Goal: Check status: Check status

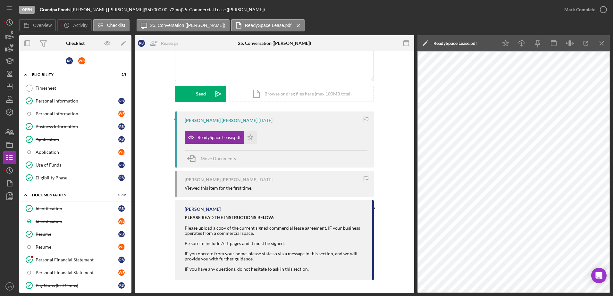
drag, startPoint x: 249, startPoint y: 139, endPoint x: 272, endPoint y: 128, distance: 25.2
click at [249, 139] on polygon "button" at bounding box center [250, 137] width 5 height 5
click at [602, 9] on icon "button" at bounding box center [603, 10] width 16 height 16
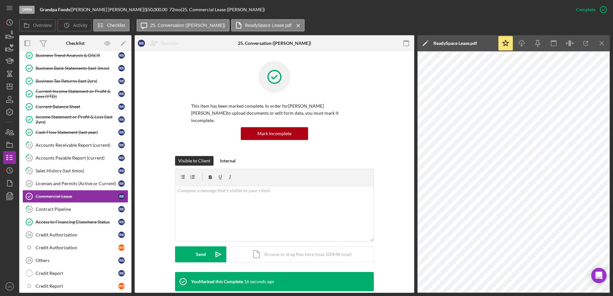
scroll to position [346, 0]
click at [252, 202] on div "v Color teal Color pink Remove color Add row above Add row below Add column bef…" at bounding box center [274, 213] width 198 height 56
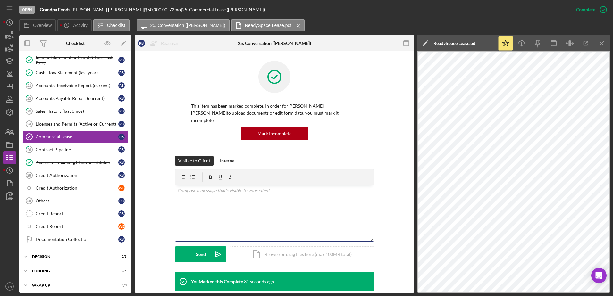
scroll to position [408, 0]
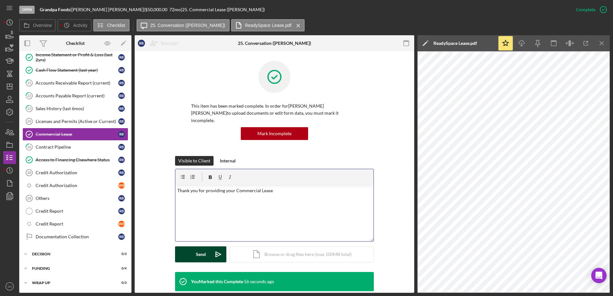
click at [193, 250] on button "Send Icon/icon-invite-send" at bounding box center [200, 254] width 51 height 16
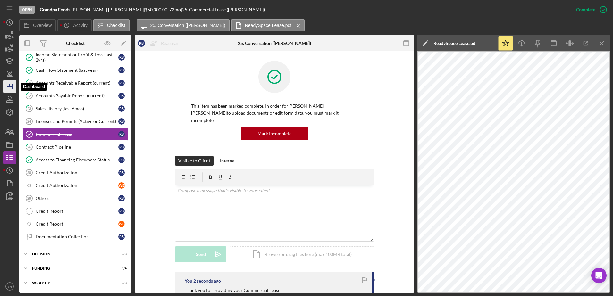
click at [9, 87] on icon "Icon/Dashboard" at bounding box center [10, 86] width 16 height 16
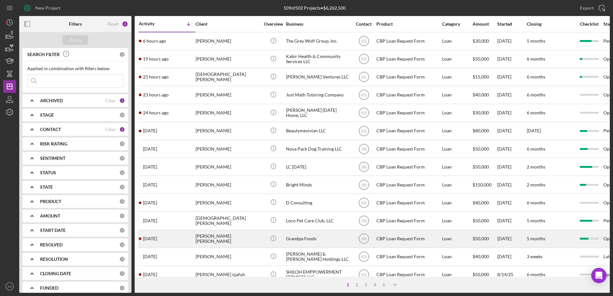
click at [198, 238] on div "[PERSON_NAME] [PERSON_NAME]" at bounding box center [227, 238] width 64 height 17
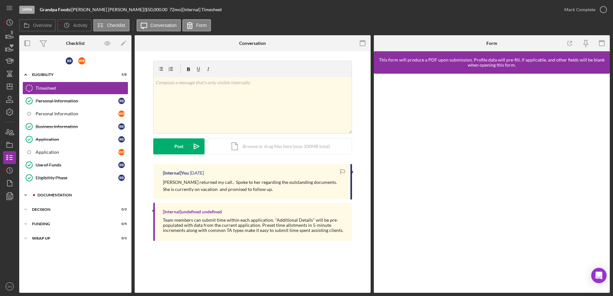
click at [26, 194] on icon "Icon/Expander" at bounding box center [25, 195] width 13 height 13
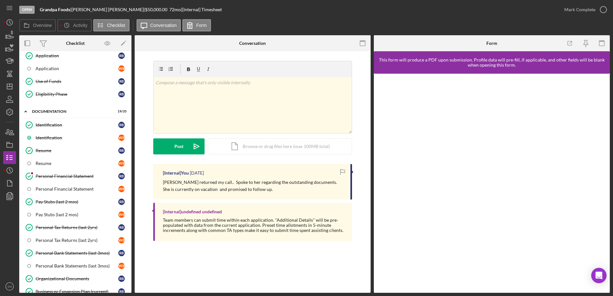
scroll to position [85, 0]
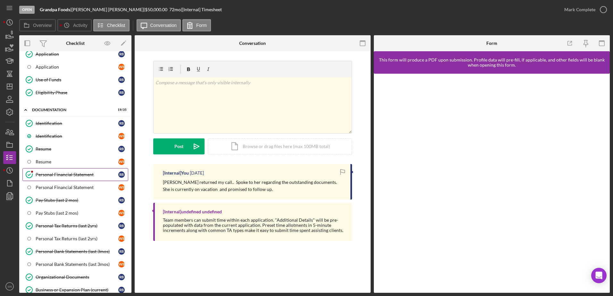
click at [81, 174] on div "Personal Financial Statement" at bounding box center [77, 174] width 83 height 5
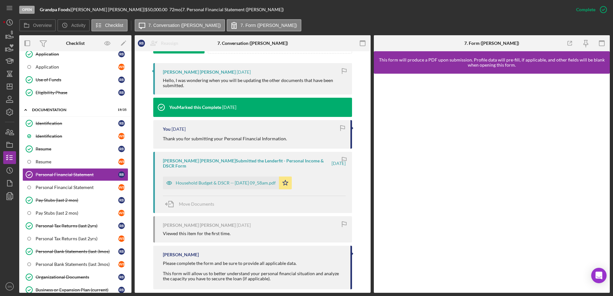
scroll to position [211, 0]
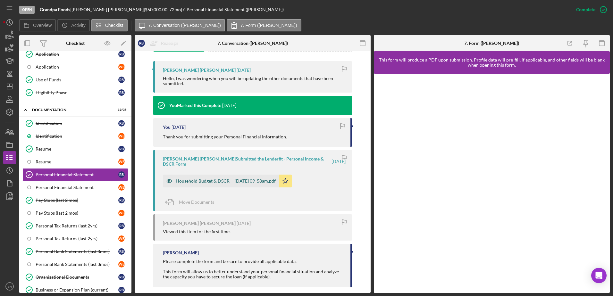
click at [217, 178] on div "Household Budget & DSCR -- [DATE] 09_58am.pdf" at bounding box center [226, 180] width 100 height 5
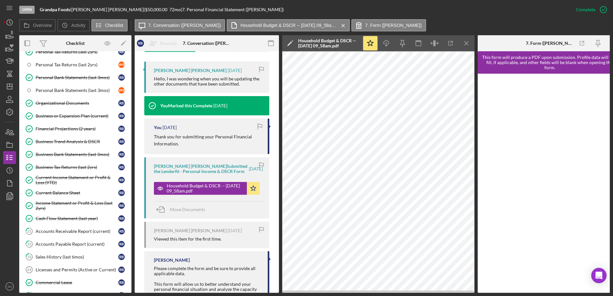
scroll to position [0, 0]
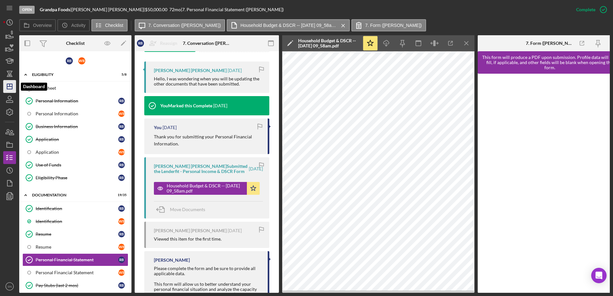
click at [12, 86] on icon "Icon/Dashboard" at bounding box center [10, 86] width 16 height 16
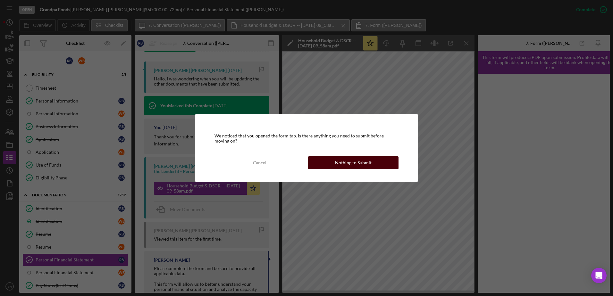
click at [346, 162] on div "Nothing to Submit" at bounding box center [353, 162] width 37 height 13
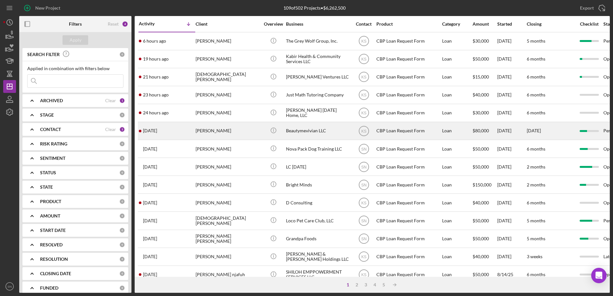
click at [200, 130] on div "[PERSON_NAME]" at bounding box center [227, 130] width 64 height 17
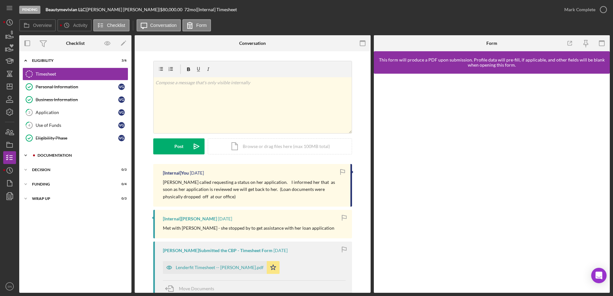
click at [24, 155] on icon "Icon/Expander" at bounding box center [25, 155] width 13 height 13
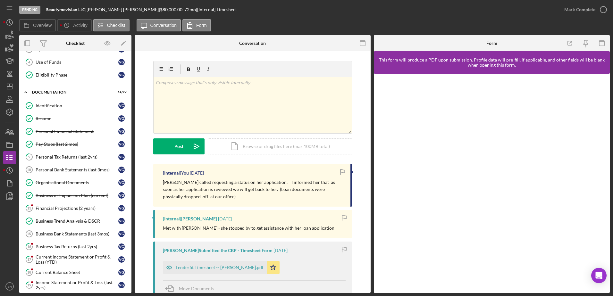
scroll to position [70, 0]
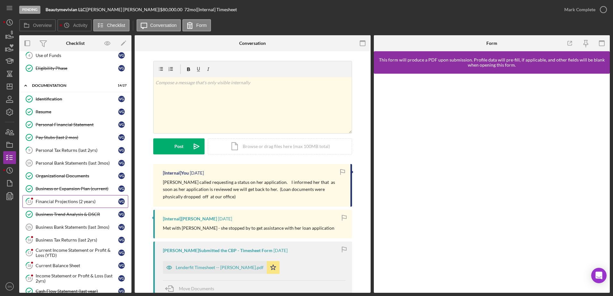
click at [44, 200] on div "Financial Projections (2 years)" at bounding box center [77, 201] width 83 height 5
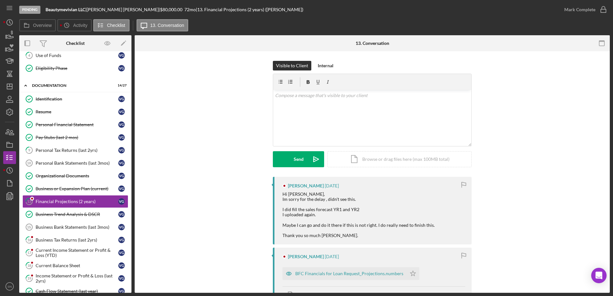
drag, startPoint x: 610, startPoint y: 108, endPoint x: 610, endPoint y: 113, distance: 5.1
click at [610, 113] on div "Pending Beautymevivian LLC | [PERSON_NAME] | $80,000.00 72 mo | 13. Financial P…" at bounding box center [306, 148] width 613 height 296
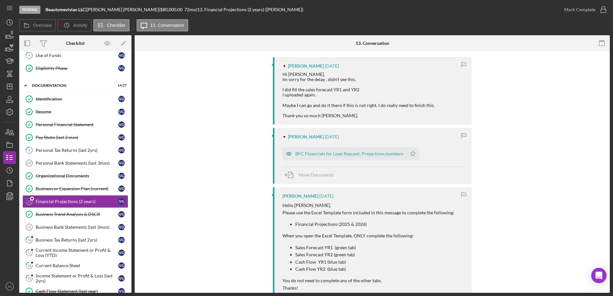
scroll to position [122, 0]
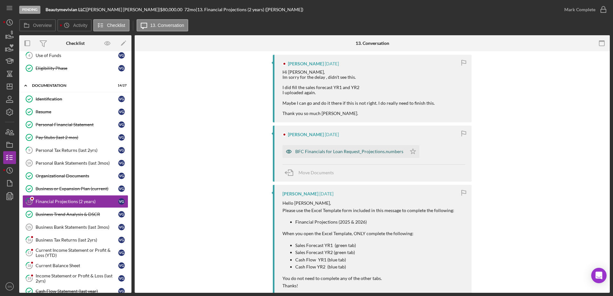
click at [306, 151] on div "BFC Financials for Loan Request_Projections.numbers" at bounding box center [349, 151] width 108 height 5
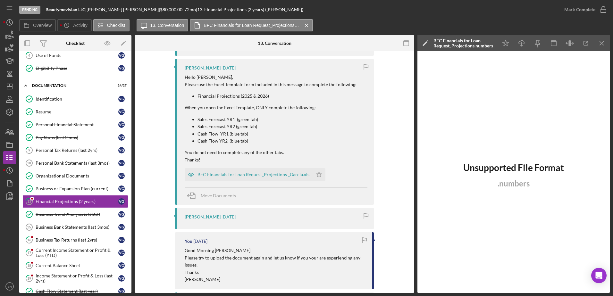
scroll to position [246, 0]
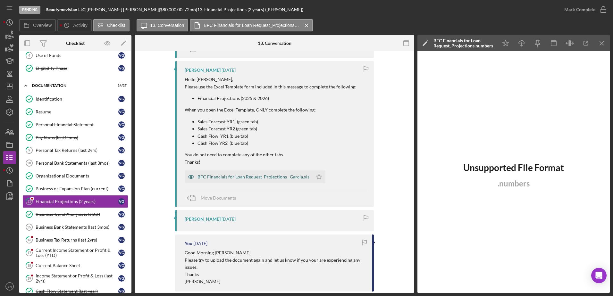
click at [212, 177] on div "BFC Financials for Loan Request_Projections _Garcia.xls" at bounding box center [253, 176] width 112 height 5
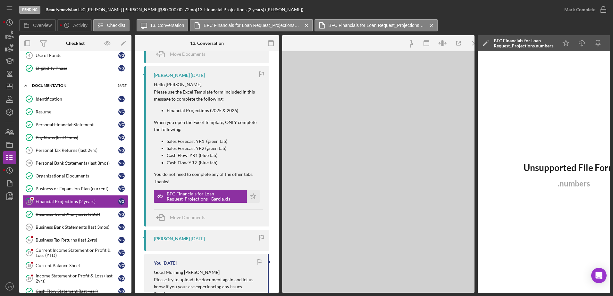
scroll to position [251, 0]
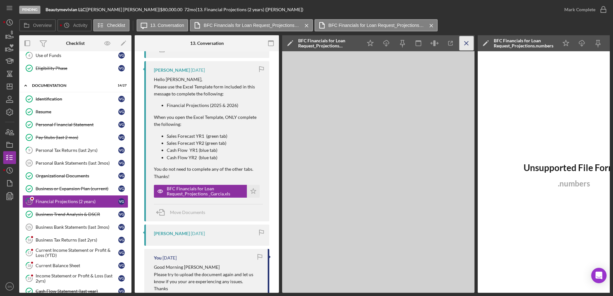
click at [463, 42] on icon "Icon/Menu Close" at bounding box center [466, 43] width 14 height 14
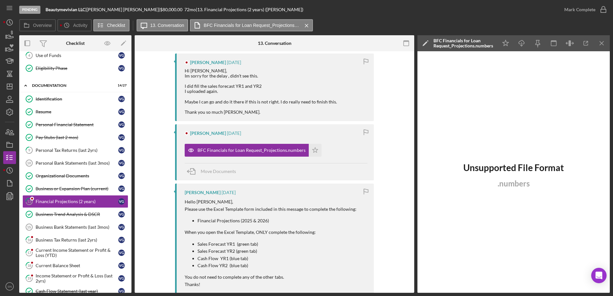
scroll to position [119, 0]
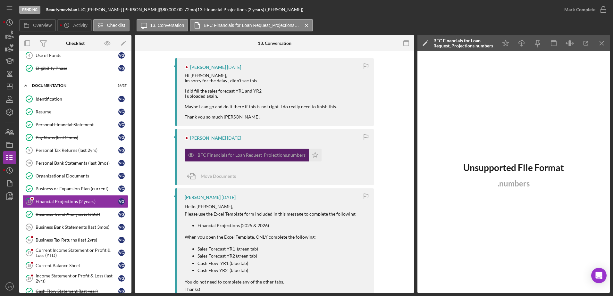
click at [273, 154] on div "BFC Financials for Loan Request_Projections.numbers" at bounding box center [251, 154] width 108 height 5
click at [598, 42] on icon "Icon/Menu Close" at bounding box center [601, 43] width 14 height 14
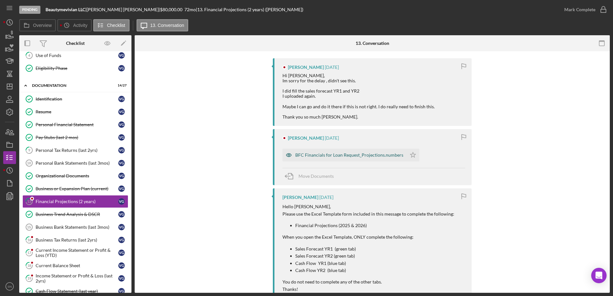
click at [369, 154] on div "BFC Financials for Loan Request_Projections.numbers" at bounding box center [349, 154] width 108 height 5
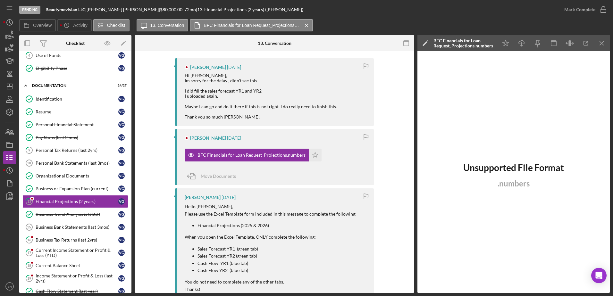
drag, startPoint x: 611, startPoint y: 61, endPoint x: 609, endPoint y: 126, distance: 64.8
click at [609, 126] on div "Pending Beautymevivian LLC | [PERSON_NAME] | $80,000.00 72 mo | 13. Financial P…" at bounding box center [306, 148] width 613 height 296
click at [71, 237] on div "Business Tax Returns (last 2yrs)" at bounding box center [77, 239] width 83 height 5
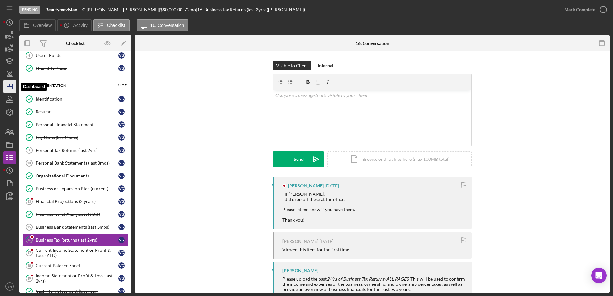
click at [12, 88] on polygon "button" at bounding box center [9, 86] width 5 height 5
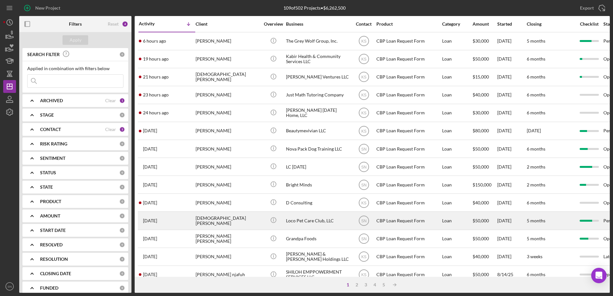
click at [247, 221] on div "[DEMOGRAPHIC_DATA][PERSON_NAME]" at bounding box center [227, 220] width 64 height 17
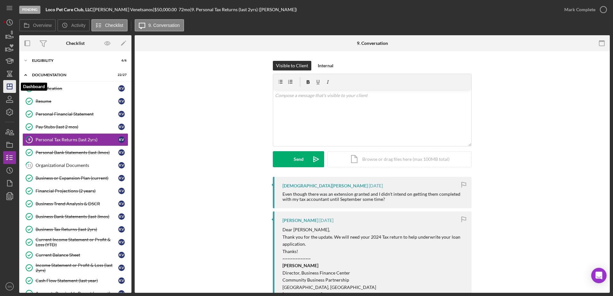
click at [9, 87] on line "button" at bounding box center [9, 87] width 5 height 0
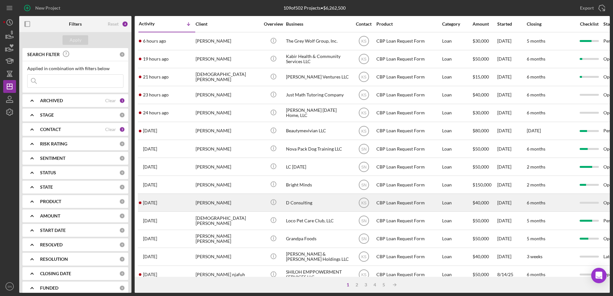
click at [152, 203] on time "[DATE]" at bounding box center [150, 202] width 14 height 5
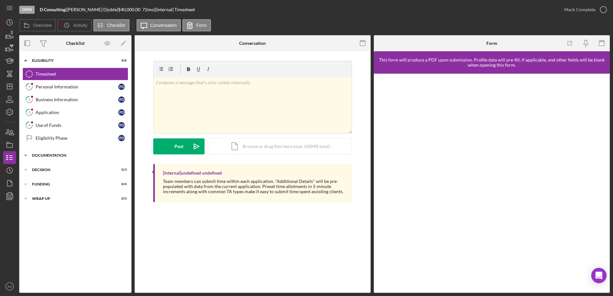
click at [28, 155] on icon "Icon/Expander" at bounding box center [25, 155] width 13 height 13
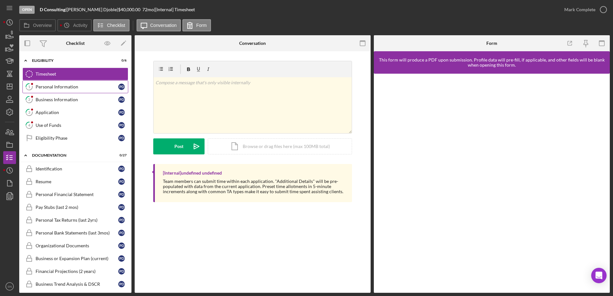
click at [70, 85] on div "Personal Information" at bounding box center [77, 86] width 83 height 5
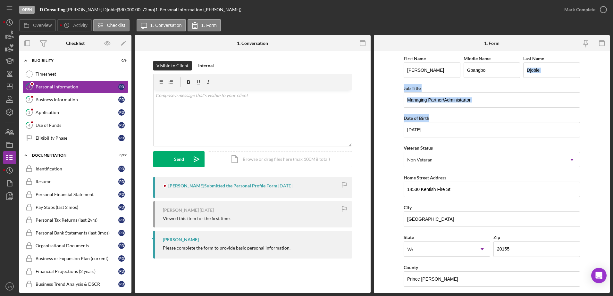
drag, startPoint x: 609, startPoint y: 76, endPoint x: 607, endPoint y: 110, distance: 33.7
click at [607, 110] on div "Open D Consulting | [PERSON_NAME] Djoble | $40,000.00 72 mo | 1. Personal Infor…" at bounding box center [306, 148] width 613 height 296
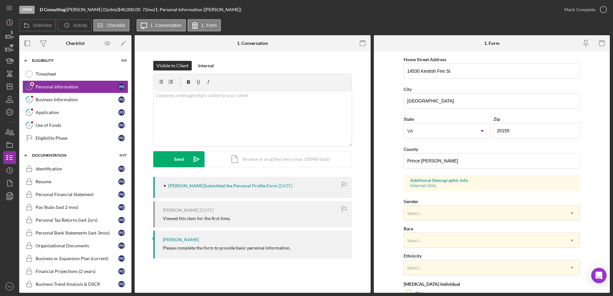
scroll to position [136, 0]
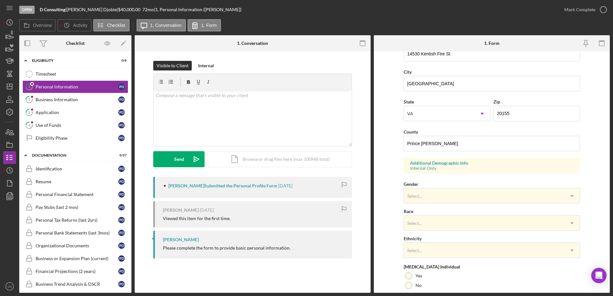
click at [439, 168] on div "Internal Only" at bounding box center [491, 168] width 163 height 5
click at [432, 170] on div "Internal Only" at bounding box center [491, 168] width 163 height 5
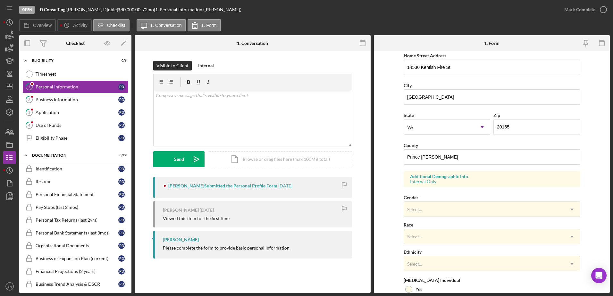
scroll to position [123, 0]
click at [510, 180] on div "Internal Only" at bounding box center [491, 180] width 163 height 5
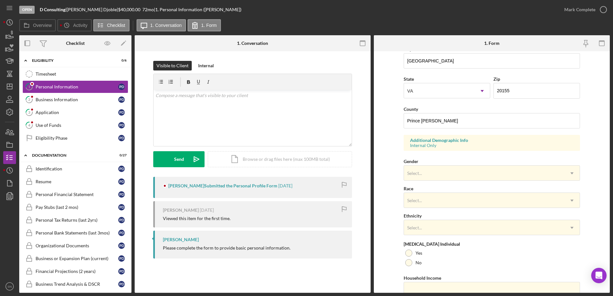
scroll to position [186, 0]
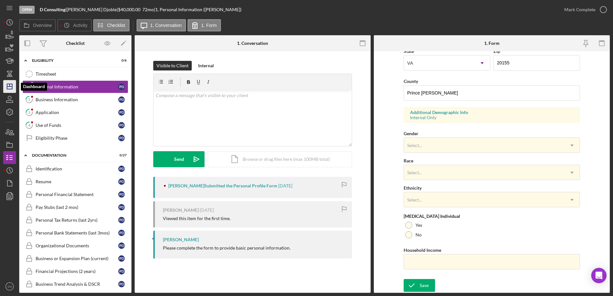
click at [11, 84] on polygon "button" at bounding box center [9, 86] width 5 height 5
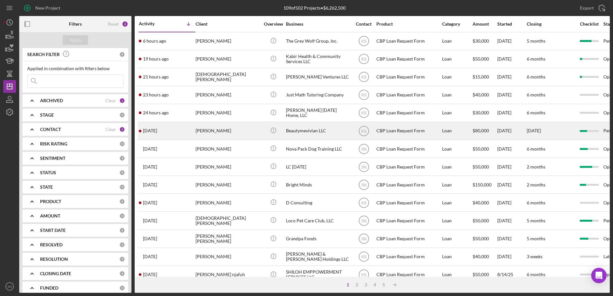
click at [179, 130] on div "[DATE] [PERSON_NAME]" at bounding box center [167, 130] width 56 height 17
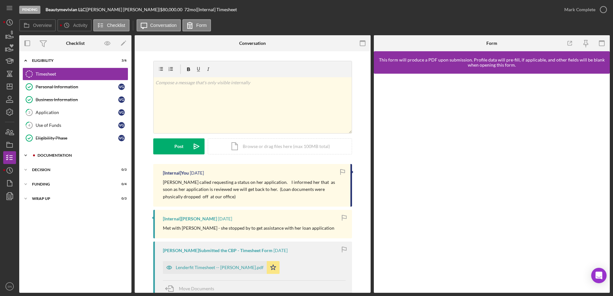
click at [24, 154] on icon "Icon/Expander" at bounding box center [25, 155] width 13 height 13
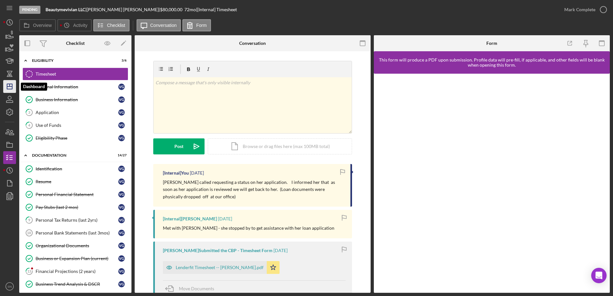
click at [8, 87] on icon "Icon/Dashboard" at bounding box center [10, 86] width 16 height 16
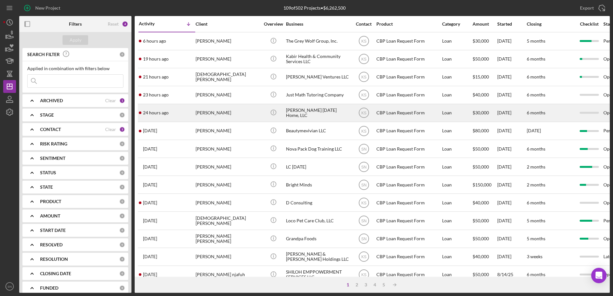
click at [170, 111] on div "24 hours ago [PERSON_NAME]" at bounding box center [167, 112] width 56 height 17
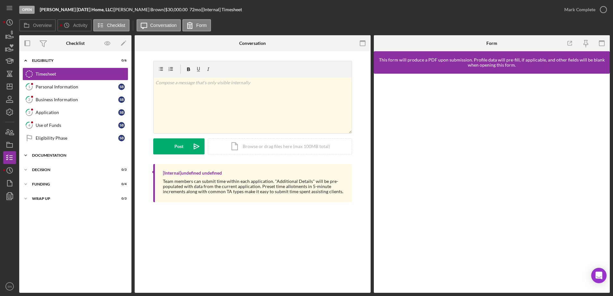
click at [25, 155] on icon "Icon/Expander" at bounding box center [25, 155] width 13 height 13
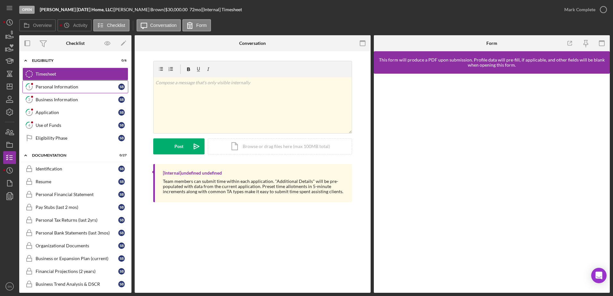
click at [38, 86] on div "Personal Information" at bounding box center [77, 86] width 83 height 5
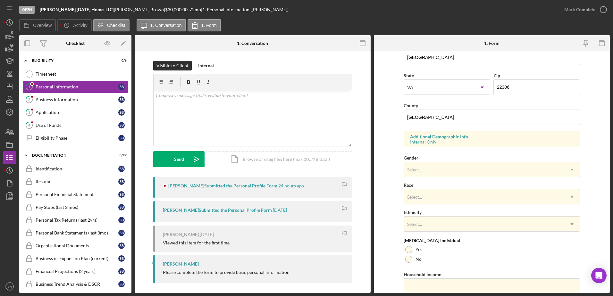
scroll to position [161, 0]
click at [9, 87] on line "button" at bounding box center [9, 87] width 5 height 0
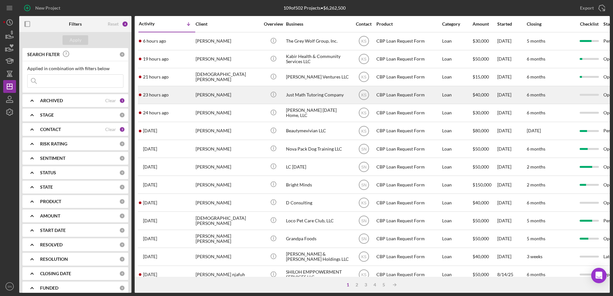
click at [164, 93] on time "23 hours ago" at bounding box center [156, 94] width 26 height 5
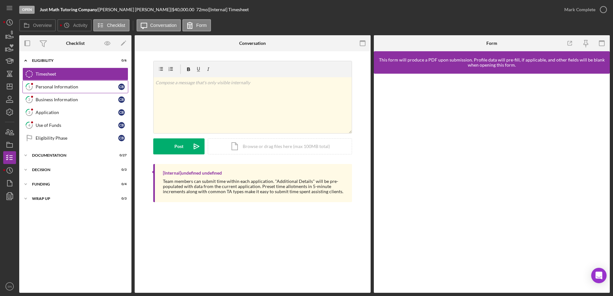
click at [32, 85] on div at bounding box center [32, 84] width 4 height 4
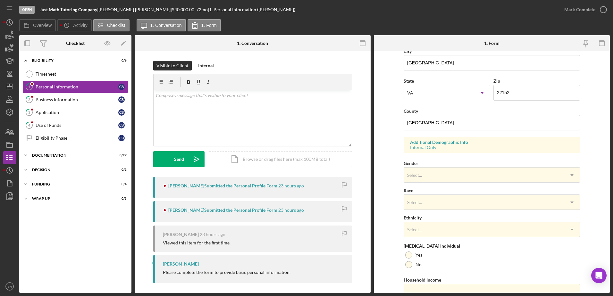
scroll to position [158, 0]
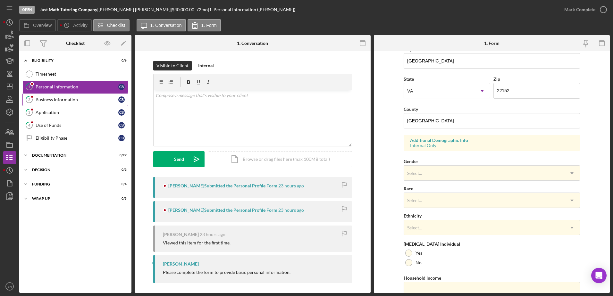
click at [50, 100] on div "Business Information" at bounding box center [77, 99] width 83 height 5
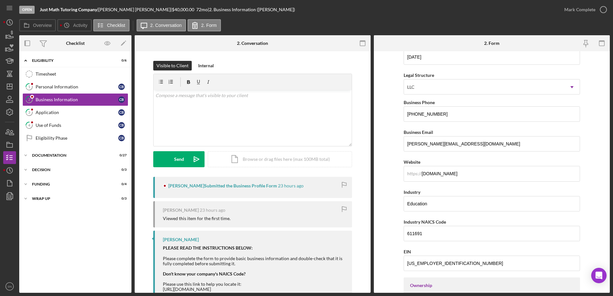
scroll to position [68, 0]
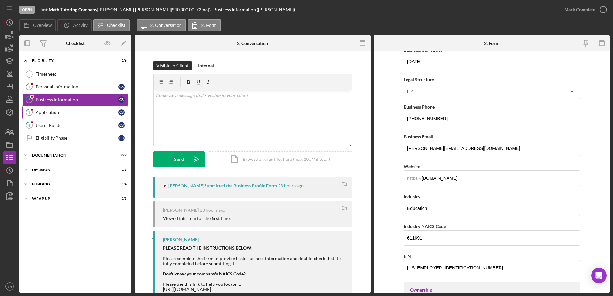
click at [38, 110] on div "Application" at bounding box center [77, 112] width 83 height 5
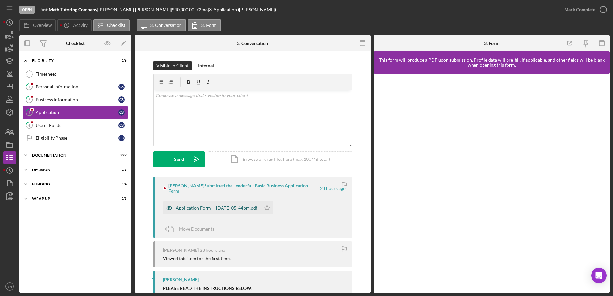
click at [202, 202] on div "Application Form -- [DATE] 05_44pm.pdf" at bounding box center [212, 208] width 98 height 13
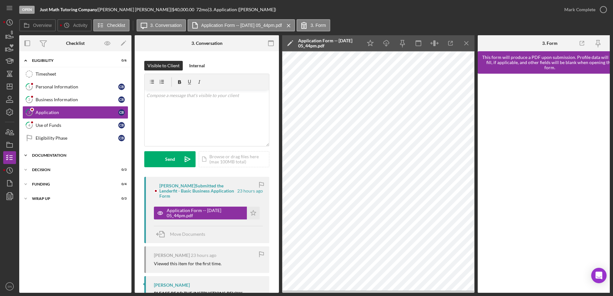
click at [25, 155] on icon "Icon/Expander" at bounding box center [25, 155] width 13 height 13
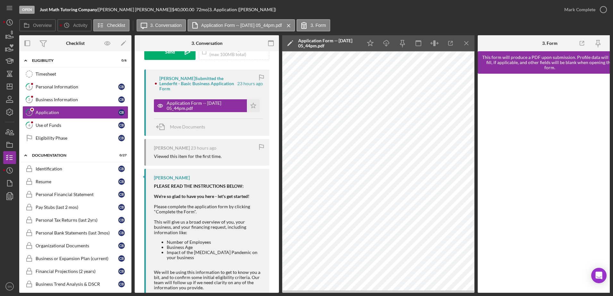
scroll to position [108, 0]
click at [59, 126] on div "Use of Funds" at bounding box center [77, 125] width 83 height 5
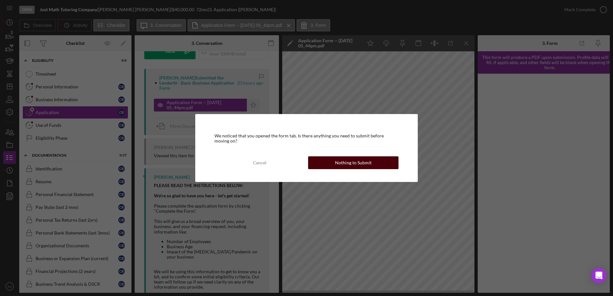
click at [328, 162] on button "Nothing to Submit" at bounding box center [353, 162] width 90 height 13
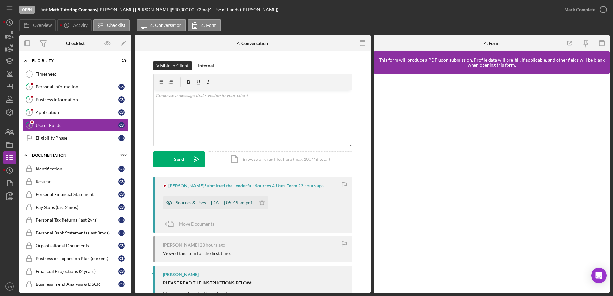
click at [228, 204] on div "Sources & Uses -- [DATE] 05_49pm.pdf" at bounding box center [214, 202] width 77 height 5
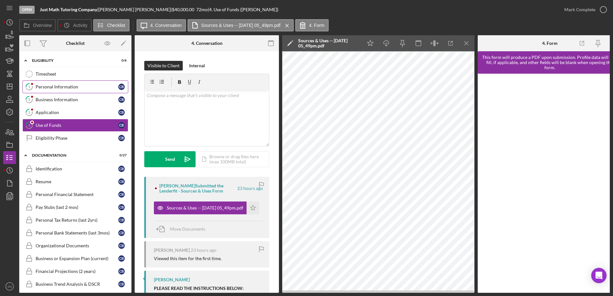
click at [39, 84] on div "Personal Information" at bounding box center [77, 86] width 83 height 5
